Goal: Task Accomplishment & Management: Complete application form

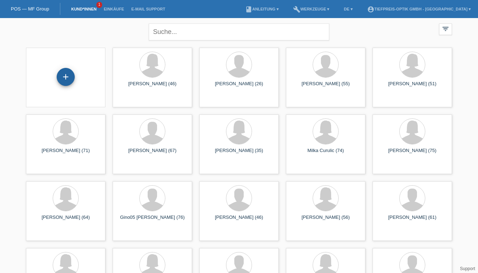
click at [63, 83] on div "+" at bounding box center [66, 77] width 18 height 18
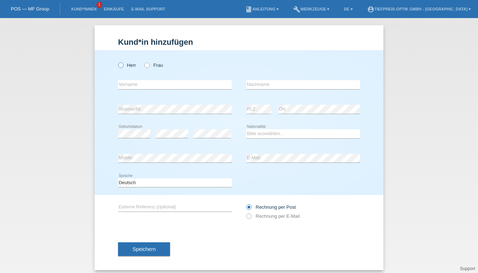
click at [117, 61] on icon at bounding box center [117, 61] width 0 height 0
click at [120, 66] on input "Herr" at bounding box center [120, 64] width 5 height 5
radio input "true"
type input "Haniball Erwin"
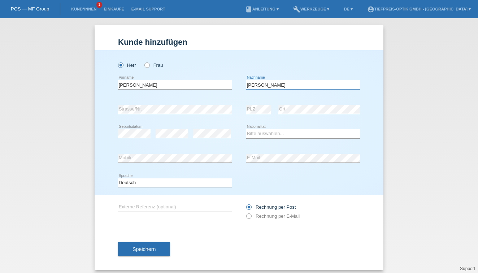
type input "Oberholzer"
select select "CH"
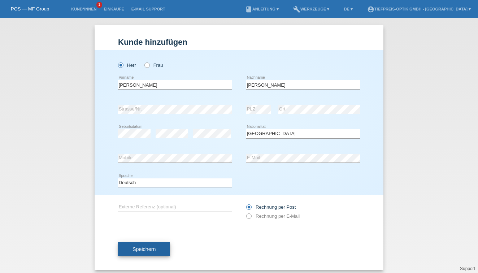
click at [129, 249] on button "Speichern" at bounding box center [144, 249] width 52 height 14
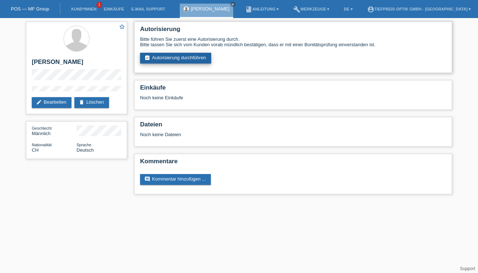
click at [170, 57] on link "assignment_turned_in Autorisierung durchführen" at bounding box center [175, 58] width 71 height 11
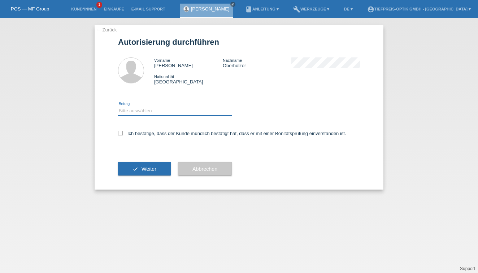
select select "2"
click at [119, 133] on icon at bounding box center [120, 133] width 5 height 5
click at [119, 133] on input "Ich bestätige, dass der Kunde mündlich bestätigt hat, dass er mit einer Bonität…" at bounding box center [120, 133] width 5 height 5
checkbox input "true"
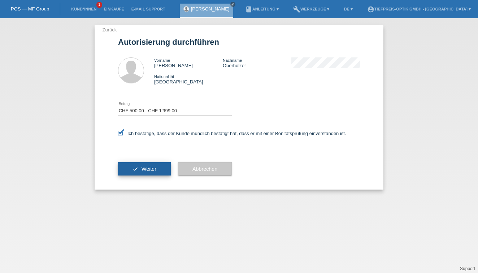
click at [138, 168] on button "check Weiter" at bounding box center [144, 169] width 53 height 14
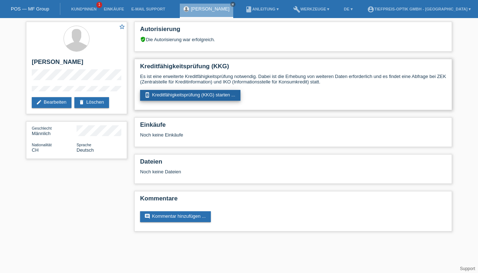
click at [189, 93] on link "perm_device_information Kreditfähigkeitsprüfung (KKG) starten ..." at bounding box center [190, 95] width 100 height 11
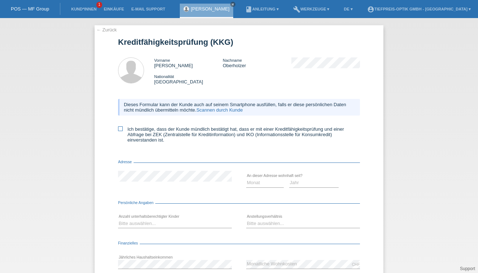
click at [120, 130] on icon at bounding box center [120, 128] width 5 height 5
click at [120, 130] on input "Ich bestätige, dass der Kunde mündlich bestätigt hat, dass er mit einer Kreditf…" at bounding box center [120, 128] width 5 height 5
checkbox input "true"
select select "02"
select select "2003"
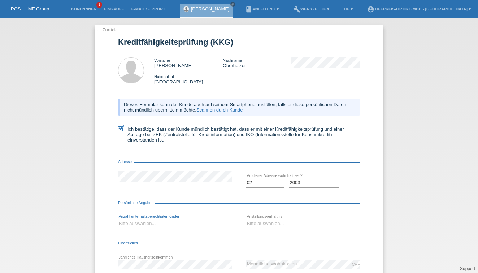
select select "0"
select select "UNLIMITED"
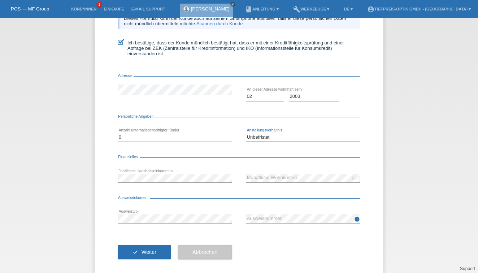
scroll to position [86, 0]
click at [261, 183] on div "CHF error Monatliche Wohnkosten" at bounding box center [303, 178] width 114 height 25
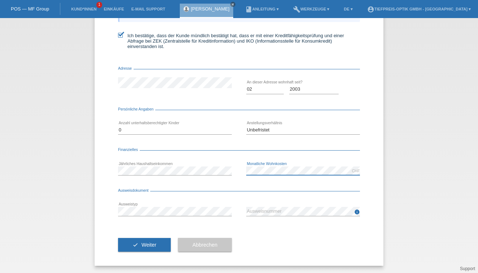
scroll to position [94, 0]
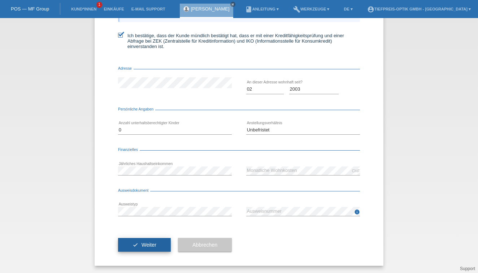
click at [150, 245] on span "Weiter" at bounding box center [149, 245] width 15 height 6
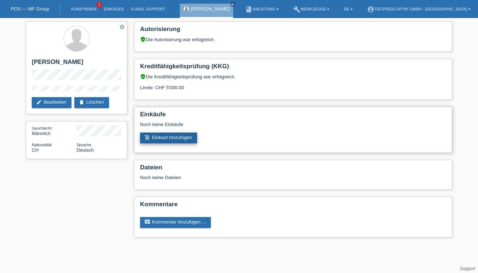
click at [171, 136] on link "add_shopping_cart Einkauf hinzufügen" at bounding box center [168, 138] width 57 height 11
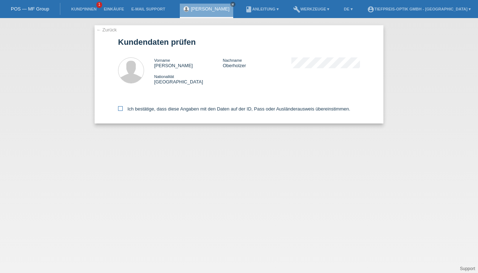
click at [120, 108] on icon at bounding box center [120, 108] width 5 height 5
click at [120, 108] on input "Ich bestätige, dass diese Angaben mit den Daten auf der ID, Pass oder Ausländer…" at bounding box center [120, 108] width 5 height 5
checkbox input "true"
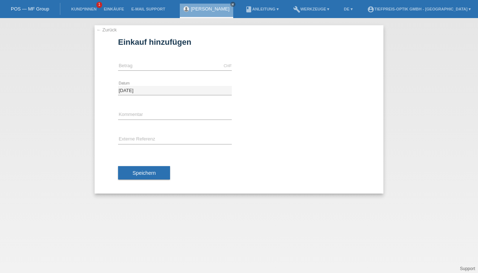
click at [220, 9] on link "[PERSON_NAME]" at bounding box center [210, 8] width 39 height 5
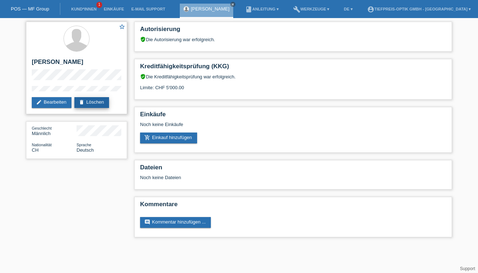
click at [96, 105] on link "delete Löschen" at bounding box center [91, 102] width 35 height 11
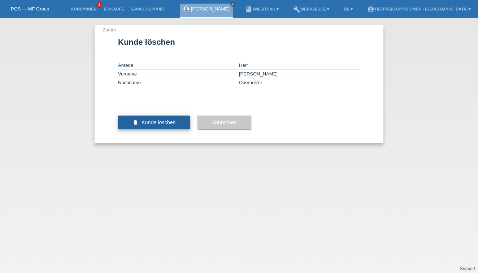
click at [142, 129] on button "delete Kunde löschen" at bounding box center [154, 123] width 72 height 14
